Goal: Task Accomplishment & Management: Use online tool/utility

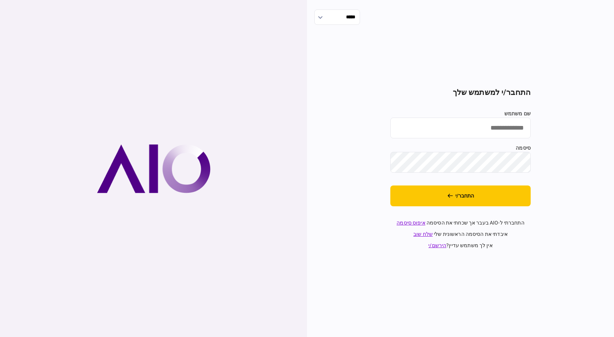
click at [505, 131] on input "שם משתמש" at bounding box center [460, 128] width 140 height 21
type input "**********"
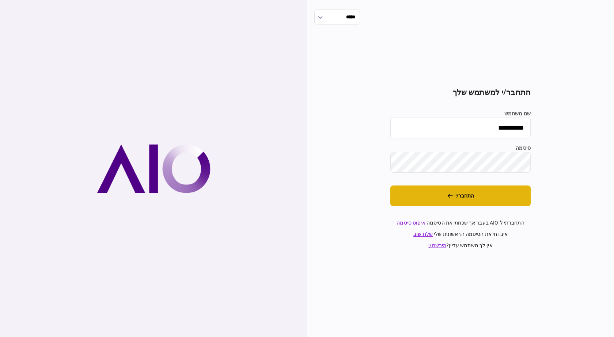
click at [490, 196] on button "התחבר/י" at bounding box center [460, 196] width 140 height 21
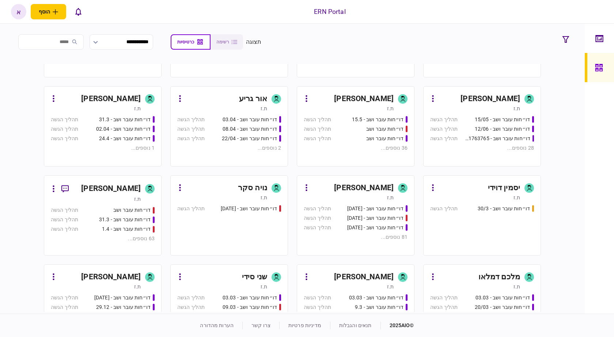
scroll to position [234, 0]
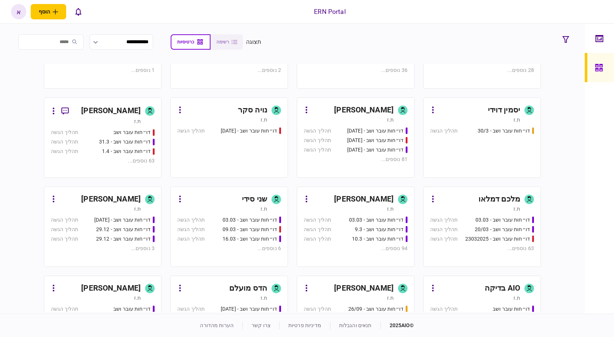
click at [351, 209] on div "ת.ז" at bounding box center [349, 208] width 90 height 7
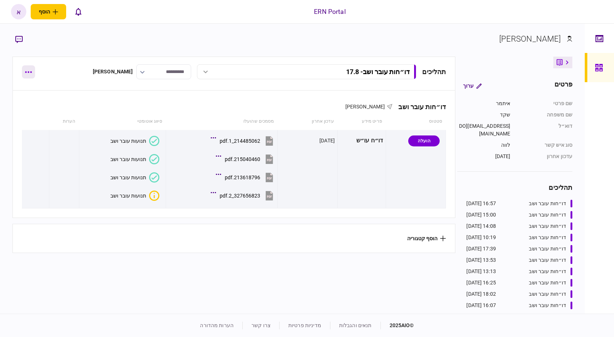
click at [28, 72] on button "button" at bounding box center [28, 71] width 13 height 13
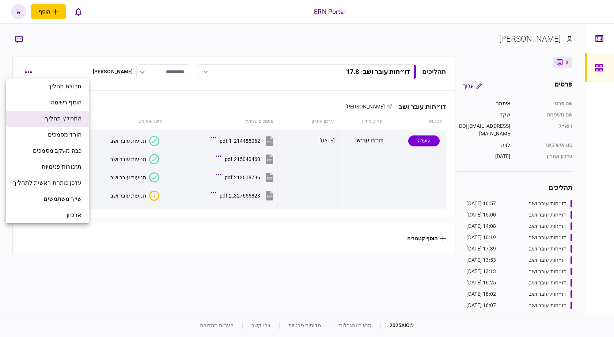
click at [46, 118] on span "התחל/י תהליך" at bounding box center [63, 118] width 37 height 9
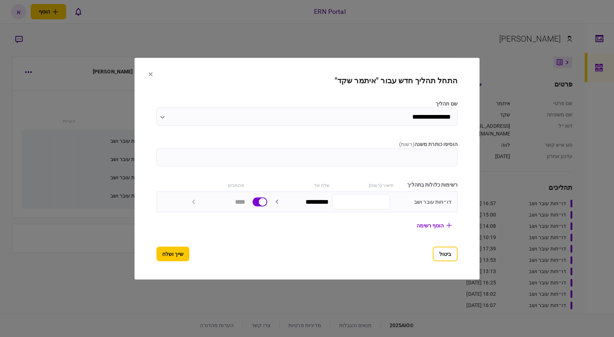
click at [386, 155] on input "הוסיפו כותרת משנה ( רשות )" at bounding box center [306, 157] width 301 height 18
type input "****"
click at [173, 253] on button "שייך ושלח" at bounding box center [172, 254] width 33 height 15
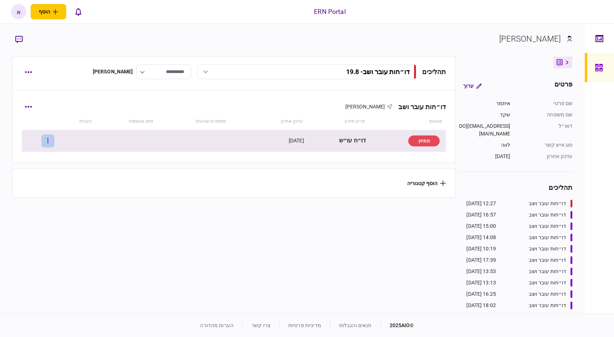
click at [49, 139] on icon "button" at bounding box center [47, 140] width 1 height 7
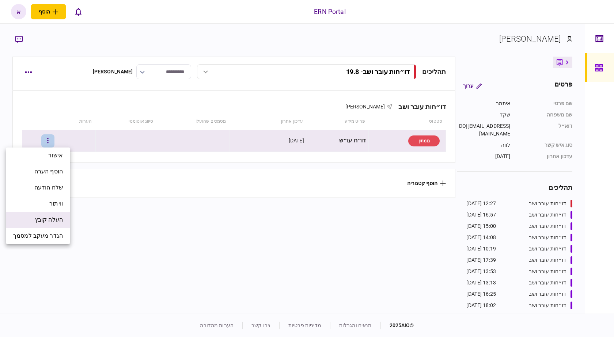
click at [52, 217] on span "העלה קובץ" at bounding box center [49, 219] width 28 height 9
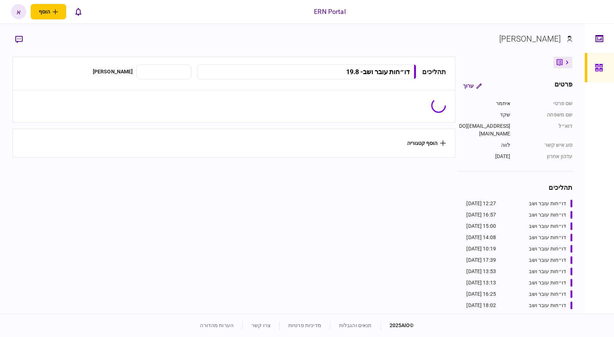
type input "**********"
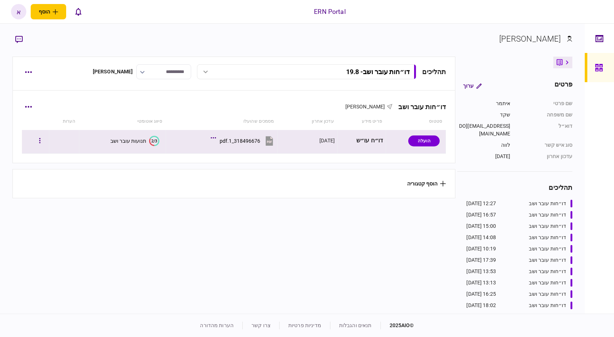
click at [153, 139] on text "2/3" at bounding box center [154, 140] width 6 height 5
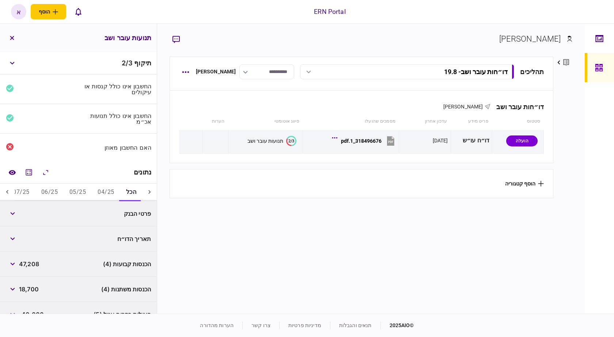
drag, startPoint x: 116, startPoint y: 190, endPoint x: 87, endPoint y: 190, distance: 29.6
click at [113, 189] on button "04/25" at bounding box center [106, 193] width 28 height 18
click at [70, 189] on button "05/25" at bounding box center [78, 193] width 28 height 18
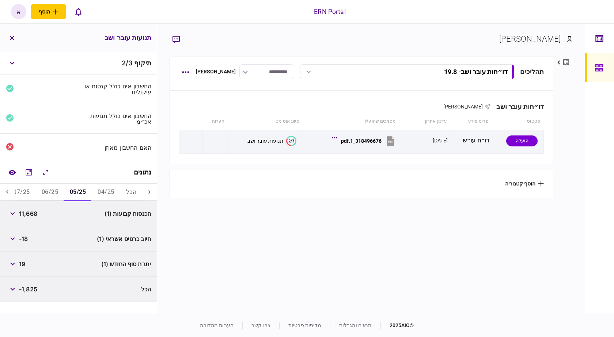
click at [55, 189] on button "06/25" at bounding box center [50, 193] width 28 height 18
click at [88, 186] on button "05/25" at bounding box center [78, 193] width 28 height 18
click at [28, 210] on span "11,668" at bounding box center [28, 213] width 18 height 9
click at [27, 210] on span "11,668" at bounding box center [28, 213] width 18 height 9
copy span "11,668"
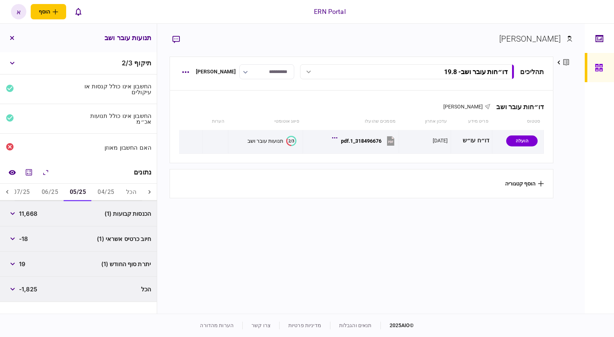
click at [21, 260] on span "19" at bounding box center [22, 264] width 6 height 9
click at [22, 262] on span "19" at bounding box center [22, 264] width 6 height 9
copy span "19"
click at [59, 190] on button "06/25" at bounding box center [50, 193] width 28 height 18
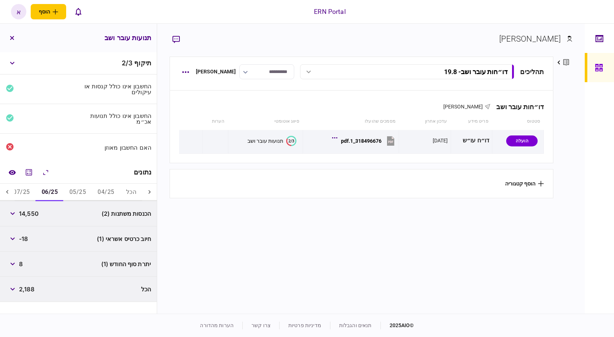
click at [33, 212] on span "14,550" at bounding box center [29, 213] width 20 height 9
copy span "14,550"
click at [22, 266] on span "8" at bounding box center [21, 264] width 4 height 9
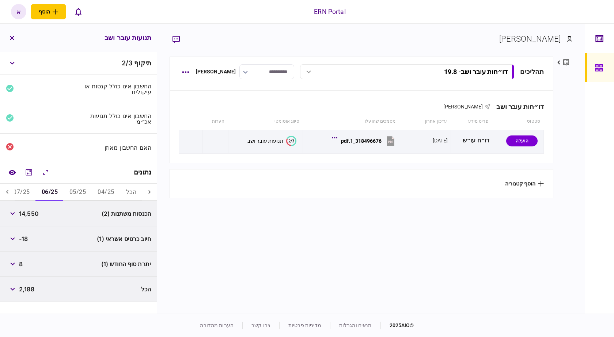
click at [22, 266] on span "8" at bounding box center [21, 264] width 4 height 9
copy span "8"
click at [30, 190] on button "07/25" at bounding box center [21, 193] width 28 height 18
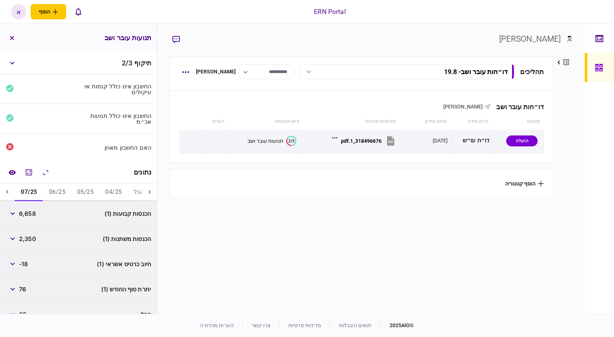
click at [33, 213] on span "6,658" at bounding box center [27, 213] width 17 height 9
click at [32, 213] on span "6,658" at bounding box center [27, 213] width 17 height 9
copy span "6,658"
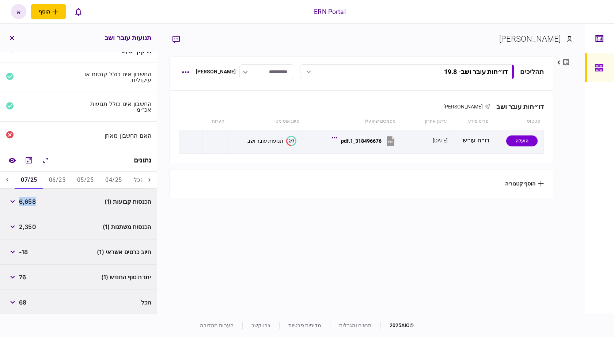
click at [35, 228] on span "2,350" at bounding box center [27, 226] width 17 height 9
copy span "2,350"
click at [23, 274] on span "76" at bounding box center [22, 277] width 7 height 9
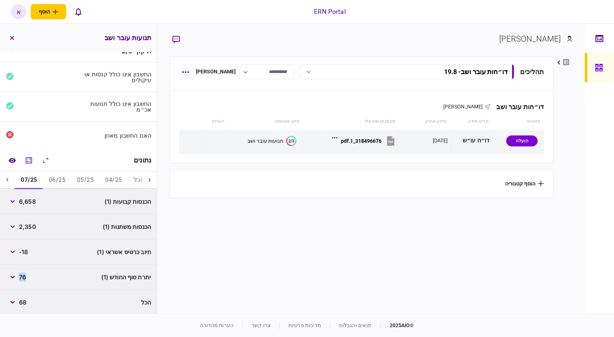
copy span "76"
click at [8, 176] on icon at bounding box center [7, 179] width 7 height 7
drag, startPoint x: 24, startPoint y: 176, endPoint x: 26, endPoint y: 180, distance: 3.8
click at [24, 176] on button "08/25" at bounding box center [28, 181] width 28 height 18
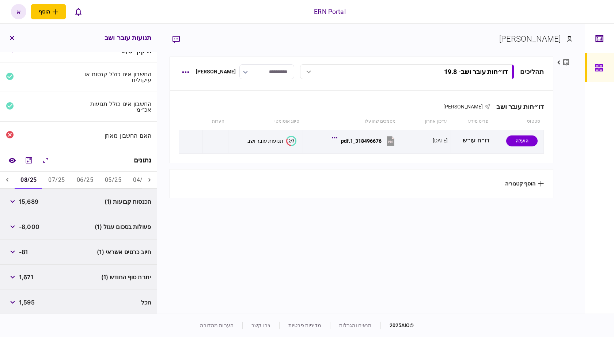
click at [33, 198] on span "15,689" at bounding box center [28, 201] width 19 height 9
copy span "15,689"
click at [24, 277] on span "1,671" at bounding box center [26, 277] width 14 height 9
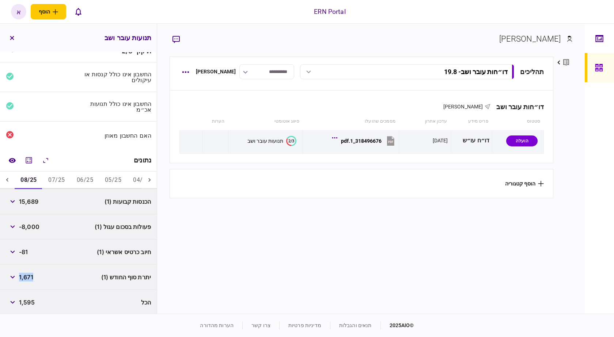
copy span "1,671"
click at [12, 225] on icon "button" at bounding box center [12, 226] width 5 height 3
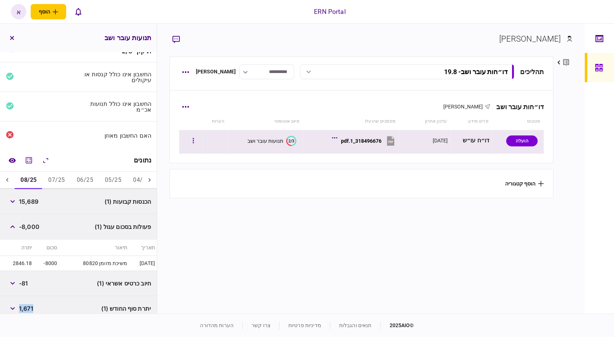
click at [387, 143] on icon at bounding box center [390, 140] width 11 height 11
click at [369, 141] on div "318496676_1.pdf" at bounding box center [361, 141] width 41 height 6
click at [197, 143] on button "button" at bounding box center [193, 140] width 13 height 13
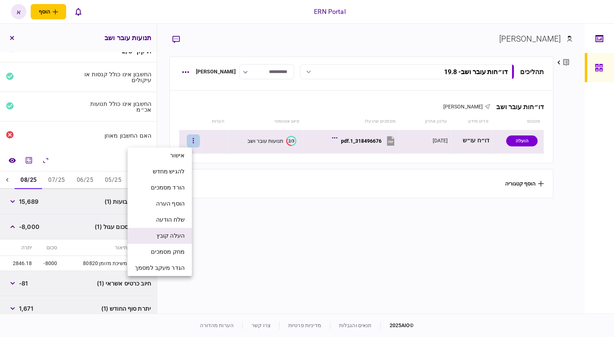
click at [182, 234] on span "העלה קובץ" at bounding box center [170, 236] width 28 height 9
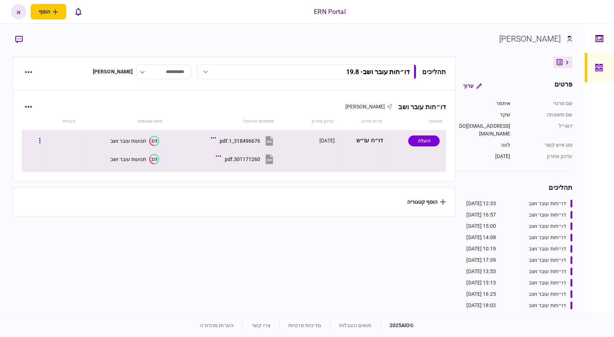
click at [153, 164] on icon at bounding box center [154, 159] width 9 height 10
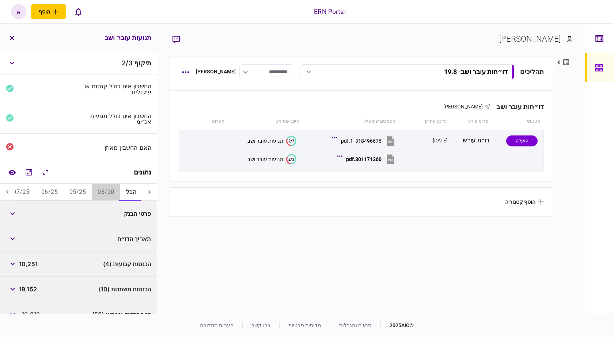
click at [111, 191] on button "06/20" at bounding box center [106, 193] width 28 height 18
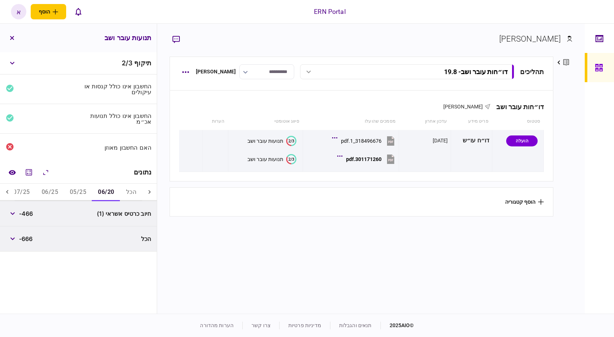
click at [76, 190] on button "05/25" at bounding box center [78, 193] width 28 height 18
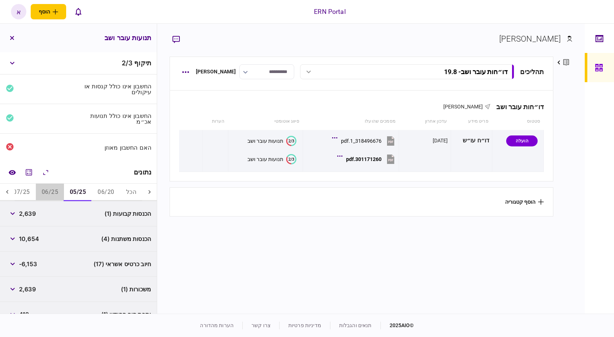
click at [53, 189] on button "06/25" at bounding box center [50, 193] width 28 height 18
drag, startPoint x: 31, startPoint y: 190, endPoint x: 19, endPoint y: 194, distance: 12.9
click at [30, 190] on button "07/25" at bounding box center [21, 193] width 28 height 18
click at [10, 192] on icon at bounding box center [7, 191] width 7 height 7
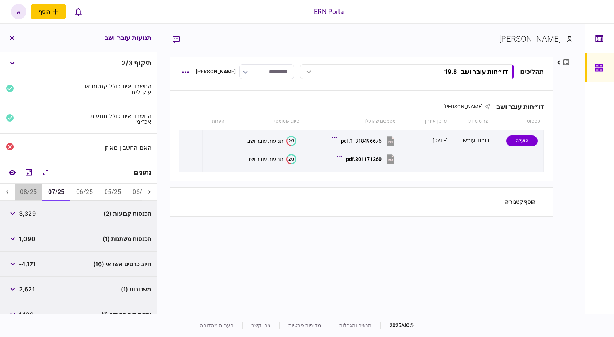
click at [23, 192] on button "08/25" at bounding box center [28, 193] width 28 height 18
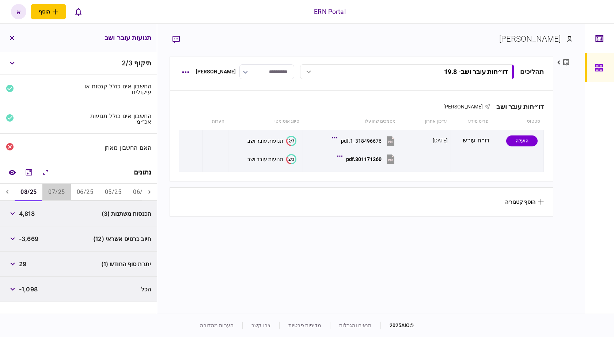
click at [54, 190] on button "07/25" at bounding box center [56, 193] width 28 height 18
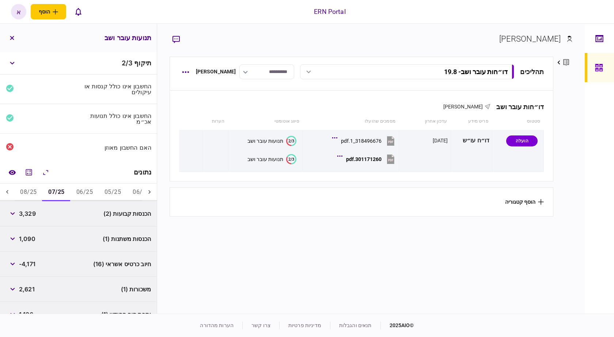
click at [81, 188] on button "06/25" at bounding box center [84, 193] width 28 height 18
click at [117, 189] on button "05/25" at bounding box center [113, 193] width 28 height 18
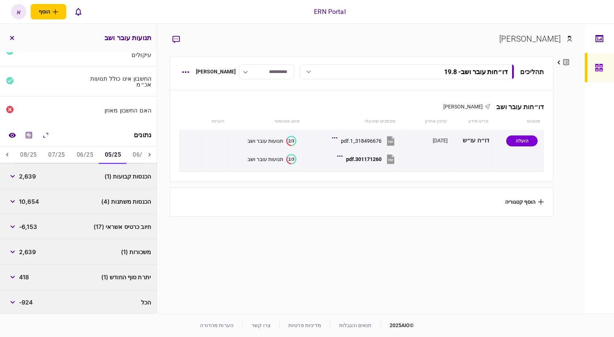
click at [28, 175] on span "2,639" at bounding box center [27, 176] width 17 height 9
copy span "2,639"
click at [31, 199] on span "10,654" at bounding box center [29, 201] width 20 height 9
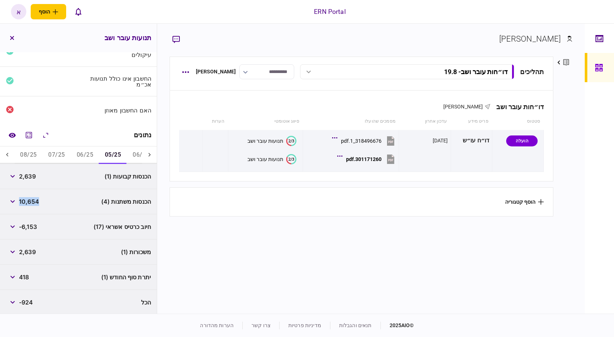
click at [31, 199] on span "10,654" at bounding box center [29, 201] width 20 height 9
copy span "10,654"
click at [17, 273] on button "button" at bounding box center [12, 277] width 13 height 13
click at [23, 275] on span "418" at bounding box center [24, 277] width 10 height 9
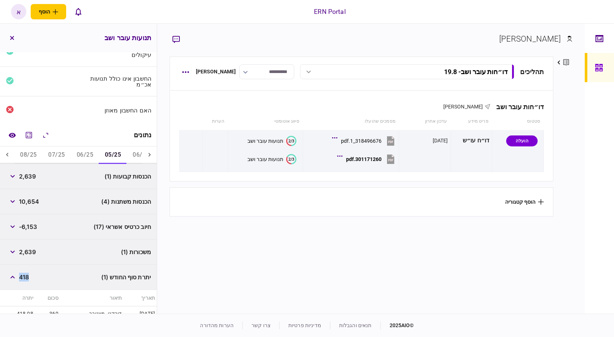
copy span "418"
click at [79, 154] on button "06/25" at bounding box center [85, 155] width 28 height 18
click at [30, 176] on span "4,283" at bounding box center [27, 176] width 17 height 9
copy span "4,283"
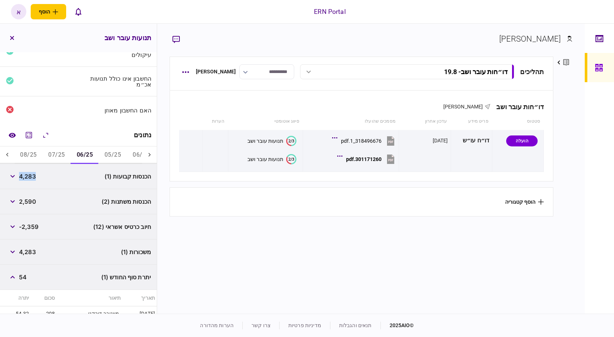
click at [31, 199] on span "2,590" at bounding box center [27, 201] width 17 height 9
copy span "2,590"
click at [26, 277] on span "54" at bounding box center [23, 277] width 8 height 9
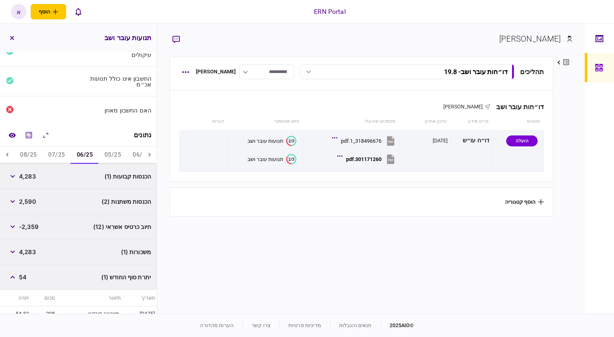
click at [24, 279] on span "54" at bounding box center [23, 277] width 8 height 9
click at [25, 279] on span "54" at bounding box center [23, 277] width 8 height 9
copy span "54"
click at [42, 156] on button "08/25" at bounding box center [28, 155] width 28 height 18
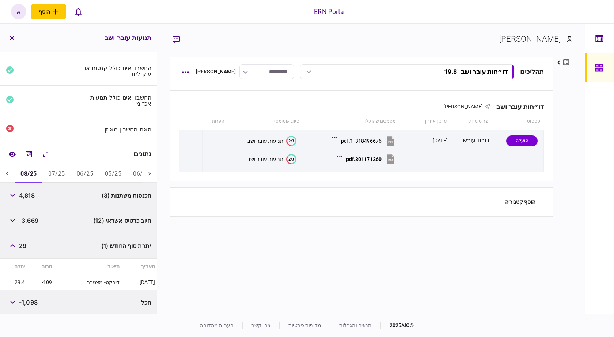
click at [58, 153] on div "נתונים" at bounding box center [78, 154] width 157 height 22
click at [48, 168] on div "הרחב\כווץ הכל" at bounding box center [47, 168] width 33 height 9
click at [59, 179] on button "07/25" at bounding box center [56, 174] width 28 height 18
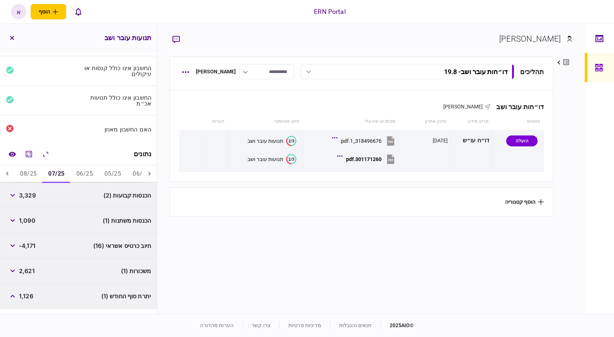
click at [25, 194] on span "3,329" at bounding box center [27, 195] width 17 height 9
copy span "3,329"
click at [26, 220] on span "1,090" at bounding box center [27, 220] width 16 height 9
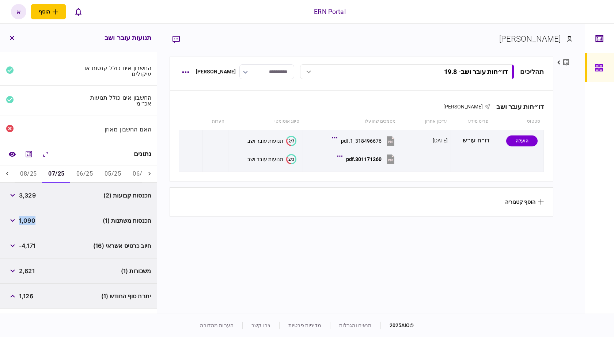
click at [26, 220] on span "1,090" at bounding box center [27, 220] width 16 height 9
copy div "1,090"
click at [27, 271] on span "2,621" at bounding box center [27, 271] width 16 height 9
copy span "2,621"
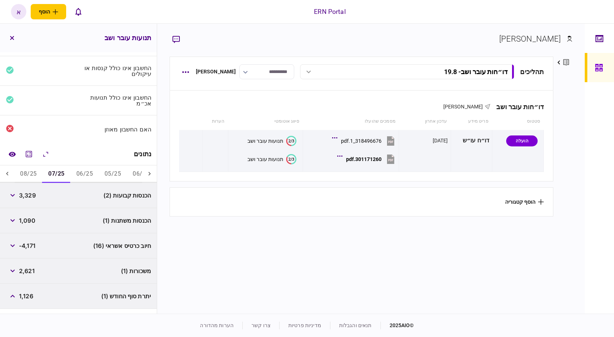
click at [29, 299] on div "1,126" at bounding box center [19, 296] width 27 height 13
click at [29, 296] on span "1,126" at bounding box center [26, 296] width 14 height 9
click at [19, 177] on button "08/25" at bounding box center [28, 174] width 28 height 18
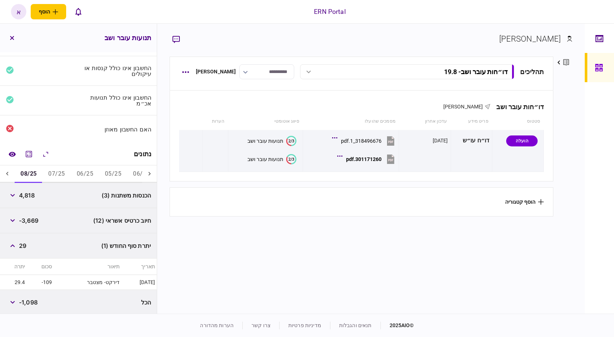
click at [23, 191] on span "4,818" at bounding box center [27, 195] width 16 height 9
click at [24, 246] on span "29" at bounding box center [22, 245] width 7 height 9
